Goal: Find specific page/section: Find specific page/section

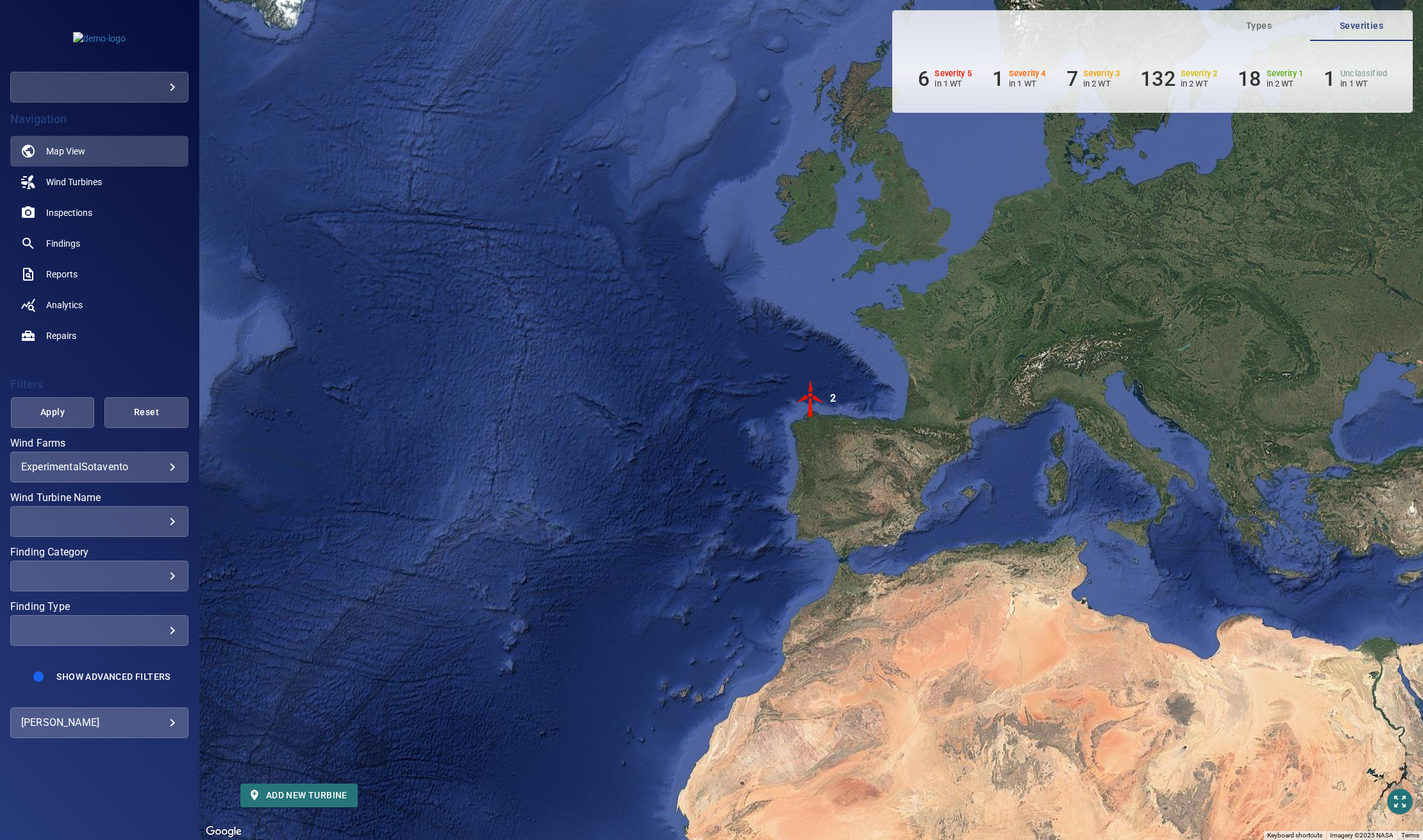
click at [155, 95] on body "**********" at bounding box center [711, 420] width 1423 height 840
click at [291, 113] on link "testcompanymelisa" at bounding box center [262, 110] width 155 height 23
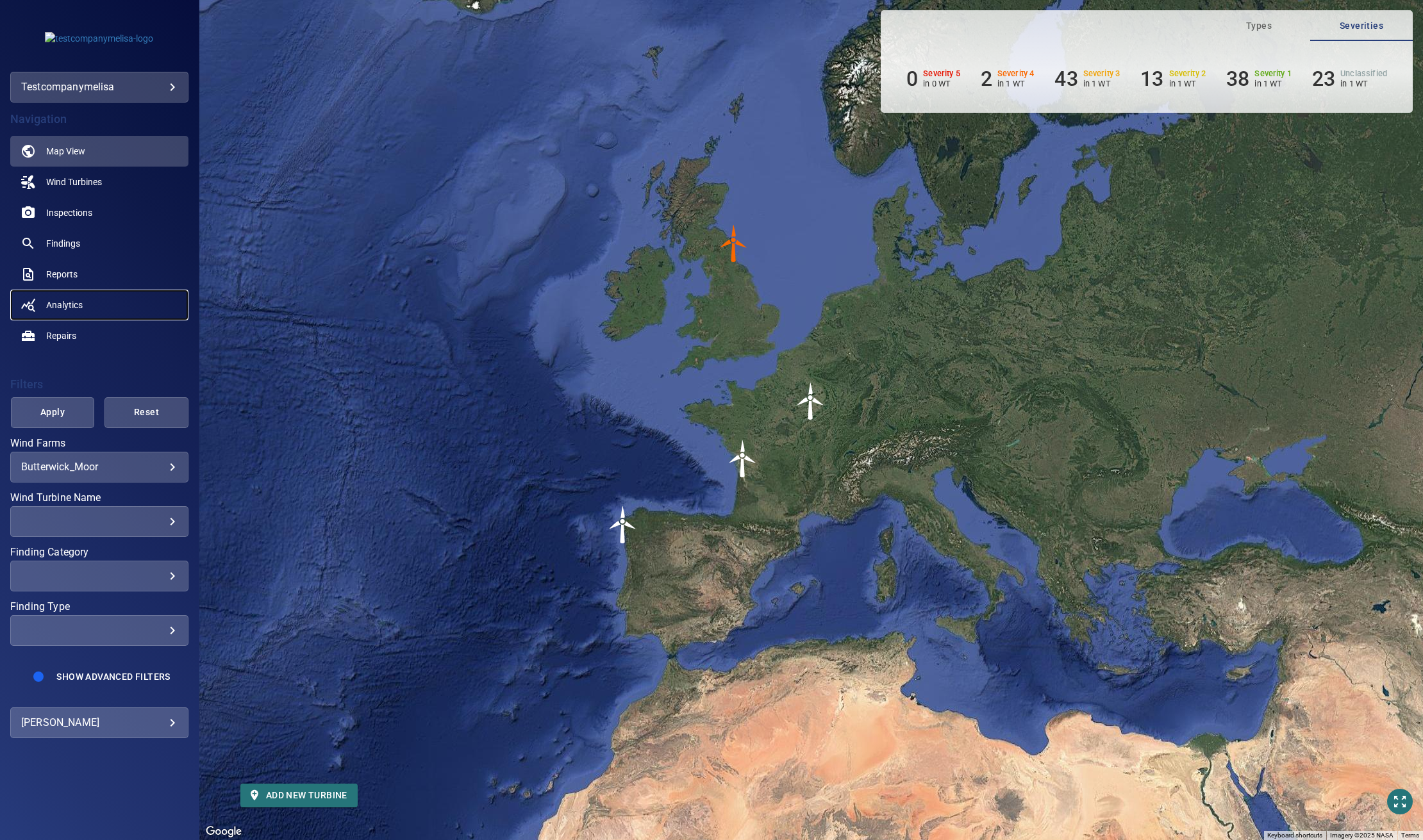
click at [63, 308] on span "Analytics" at bounding box center [64, 305] width 37 height 13
